Goal: Check status: Check status

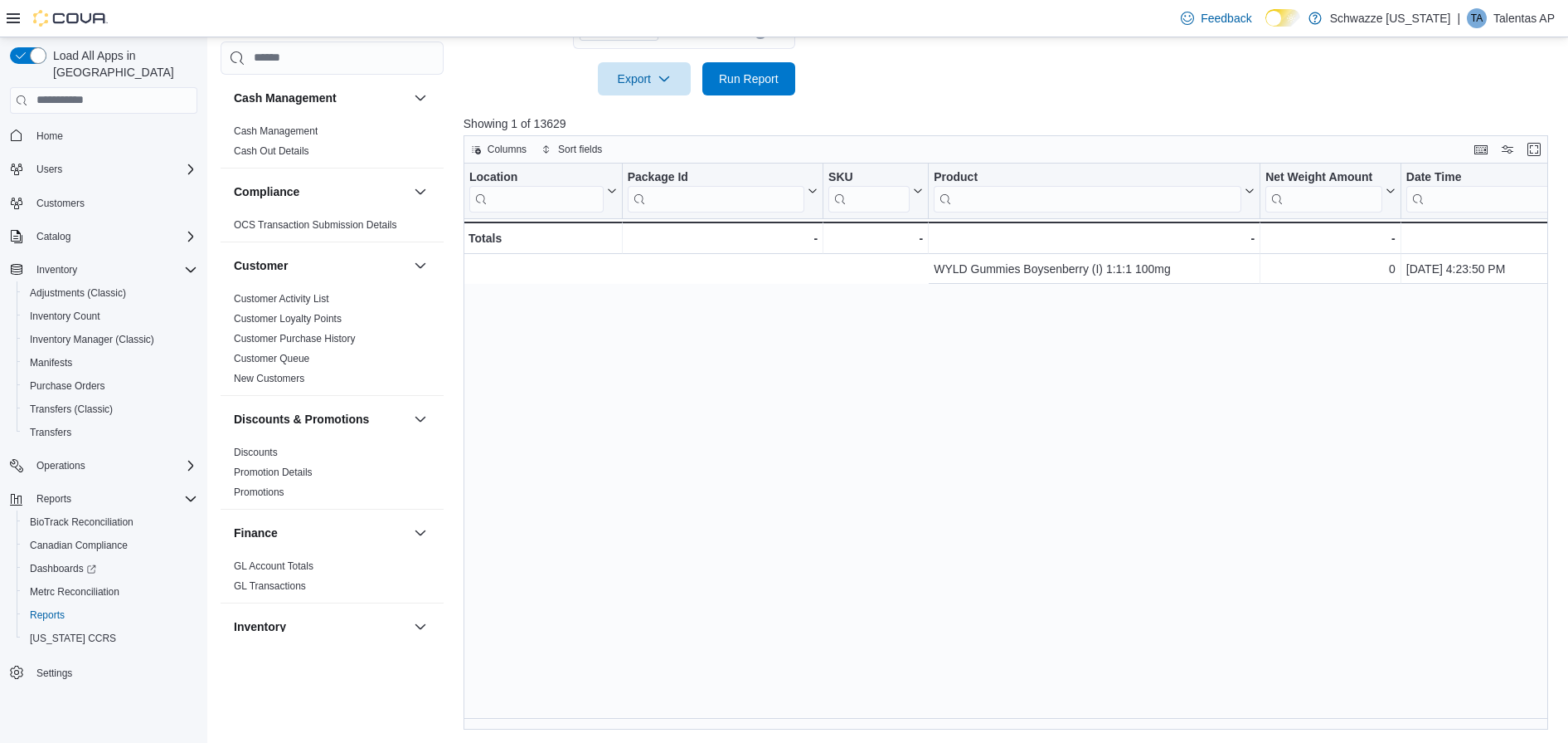
scroll to position [0, 834]
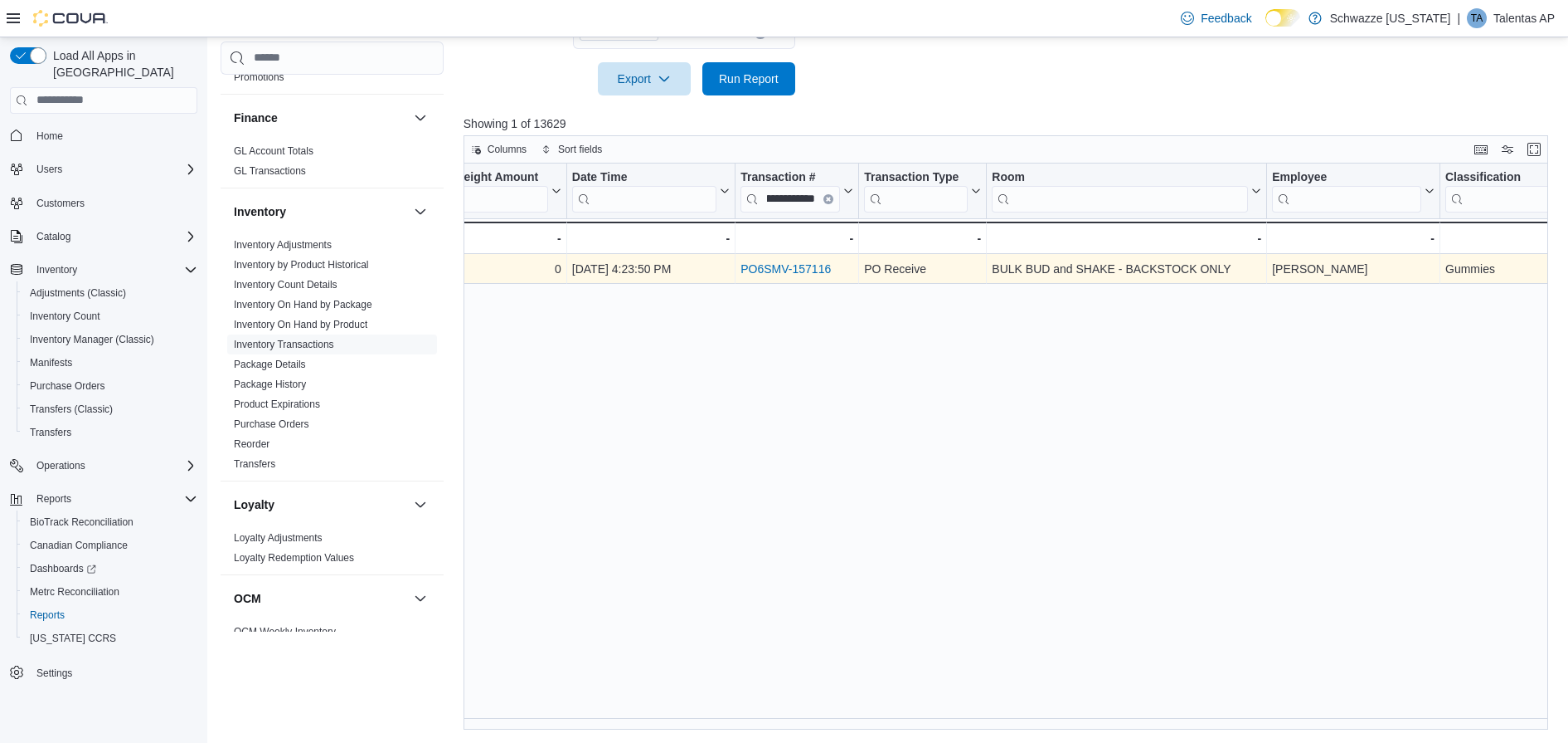
type input "**********"
click at [797, 256] on div "PO6SMV-157116 - Transaction # URL, column 7, row 1" at bounding box center [797, 268] width 124 height 30
click at [793, 264] on link "PO6SMV-157116" at bounding box center [785, 268] width 90 height 14
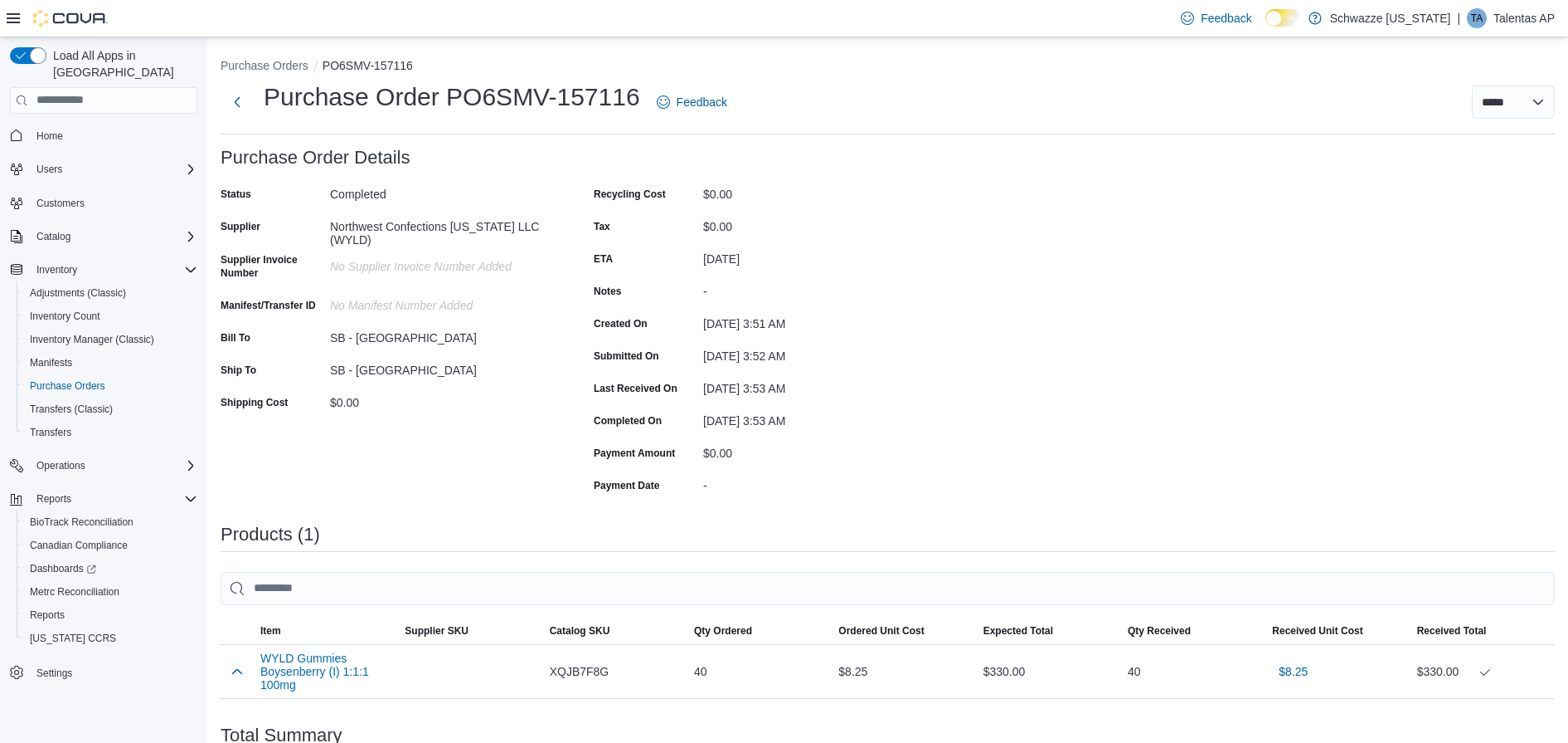
click at [534, 242] on div "Northwest Confections Colorado LLC (WYLD)" at bounding box center [441, 229] width 222 height 33
drag, startPoint x: 563, startPoint y: 95, endPoint x: 635, endPoint y: 108, distance: 73.2
click at [635, 108] on h1 "Purchase Order PO6SMV-157116" at bounding box center [452, 96] width 376 height 33
copy h1 "157116"
drag, startPoint x: 331, startPoint y: 224, endPoint x: 393, endPoint y: 236, distance: 63.2
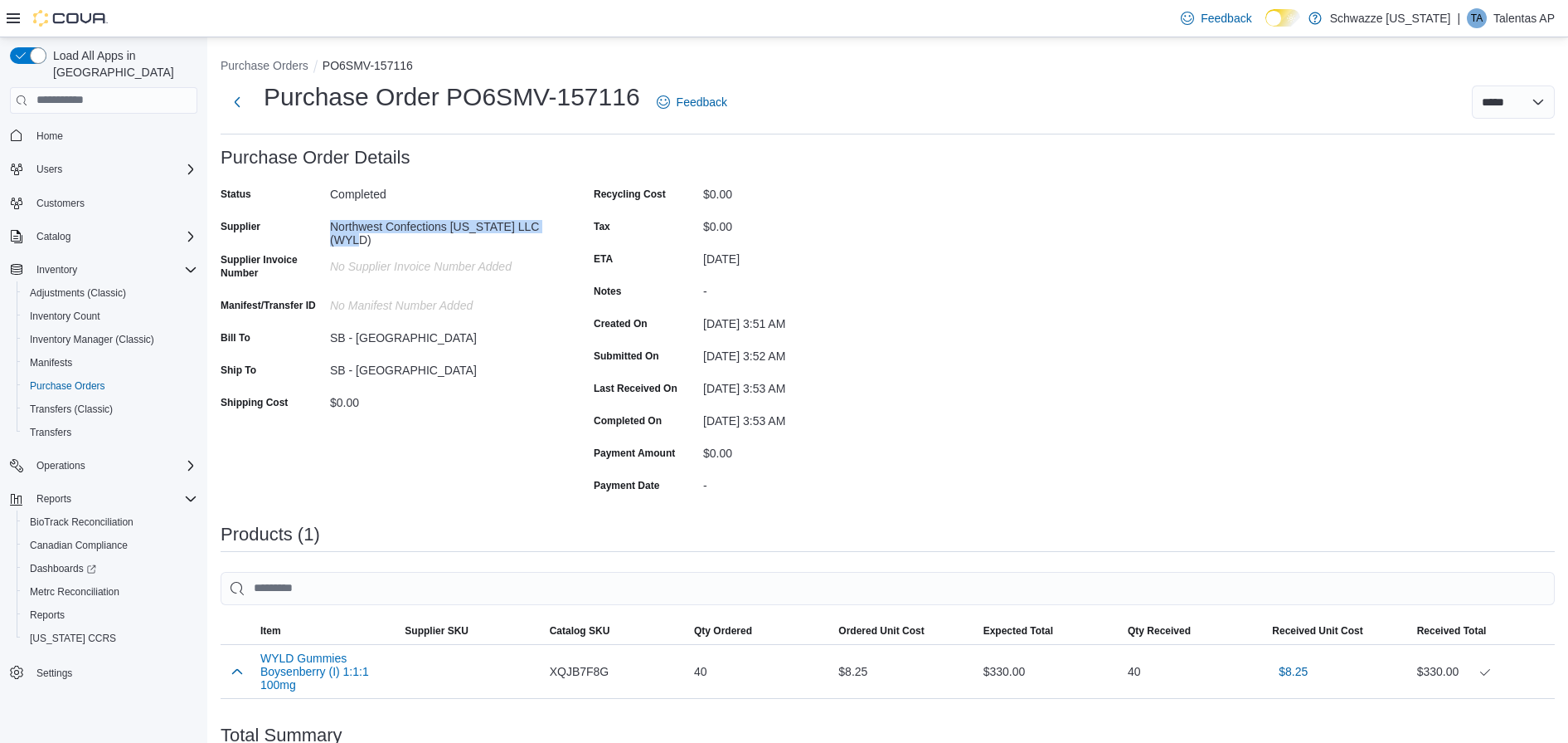
click at [393, 236] on div "Northwest Confections Colorado LLC (WYLD)" at bounding box center [441, 229] width 222 height 33
copy div "Northwest Confections Colorado LLC (WYLD)"
click at [989, 198] on div "Purchase Order: PO6SMV-157116 Feedback Purchase Order Details Status Completed …" at bounding box center [888, 535] width 1334 height 775
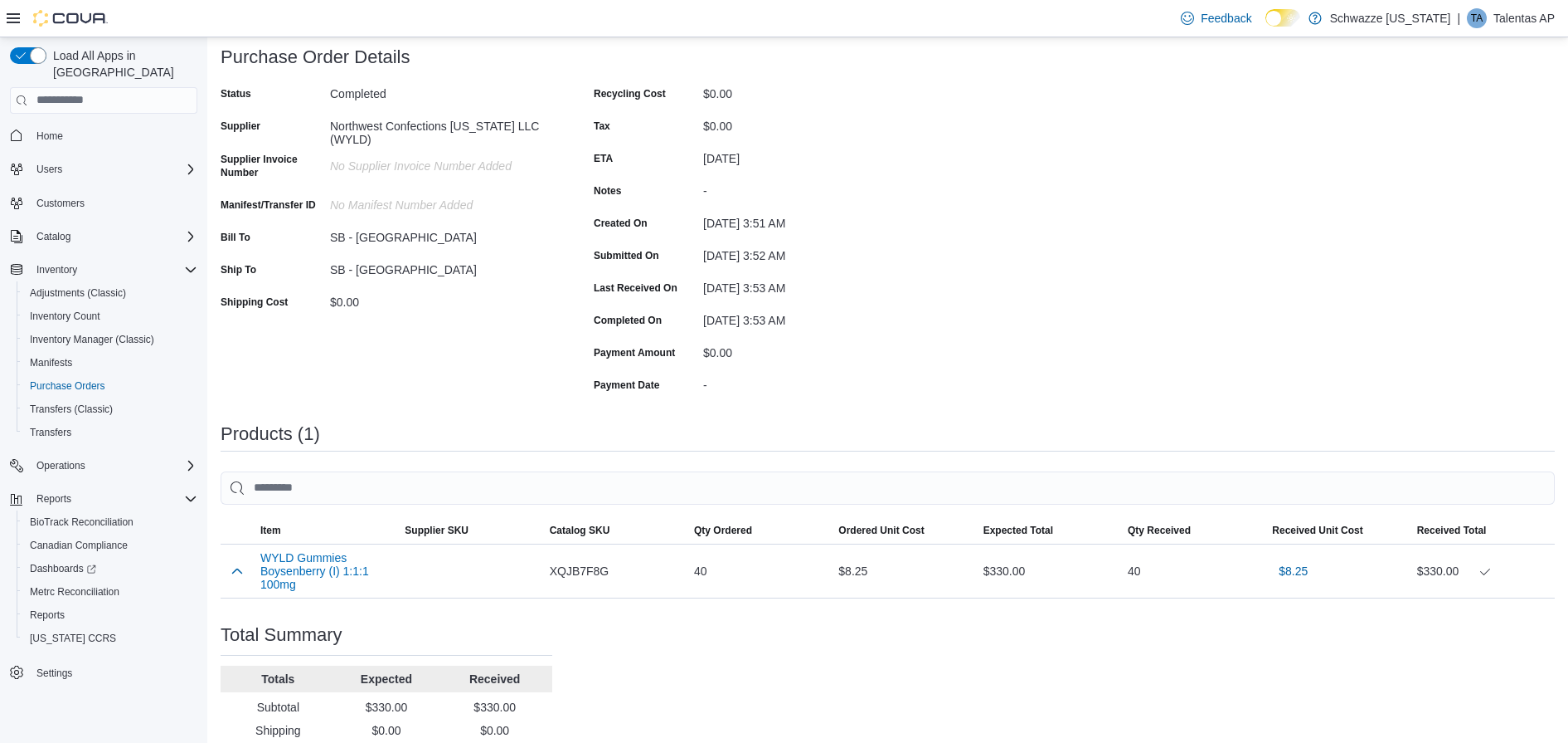
scroll to position [194, 0]
